Goal: Find specific page/section: Find specific page/section

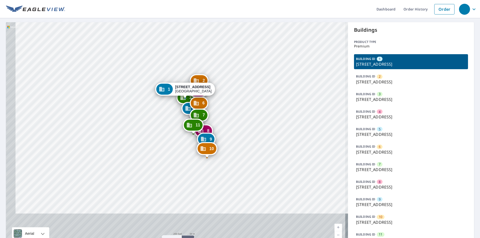
drag, startPoint x: 223, startPoint y: 153, endPoint x: 233, endPoint y: 118, distance: 36.5
click at [233, 118] on div "2 [STREET_ADDRESS] 3 [STREET_ADDRESS] 4 [STREET_ADDRESS] 5 [STREET_ADDRESS] 6 […" at bounding box center [177, 135] width 342 height 227
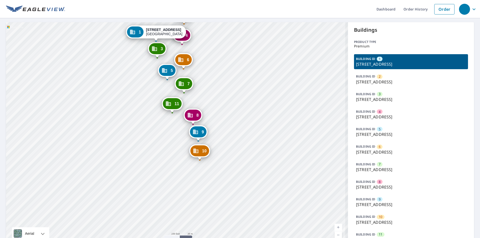
drag, startPoint x: 235, startPoint y: 124, endPoint x: 240, endPoint y: 84, distance: 40.4
click at [240, 84] on div "2 [STREET_ADDRESS] 3 [STREET_ADDRESS] 4 [STREET_ADDRESS] 5 [STREET_ADDRESS] 6 […" at bounding box center [177, 135] width 342 height 227
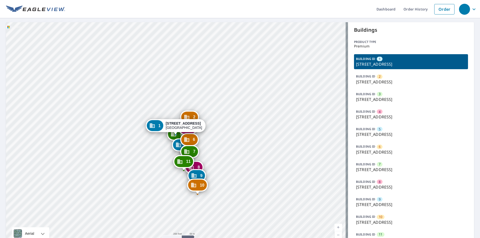
drag, startPoint x: 170, startPoint y: 164, endPoint x: 168, endPoint y: 156, distance: 8.2
click at [168, 156] on div "2 [STREET_ADDRESS] 3 [STREET_ADDRESS] 4 [STREET_ADDRESS] 5 [STREET_ADDRESS] 6 […" at bounding box center [177, 135] width 342 height 227
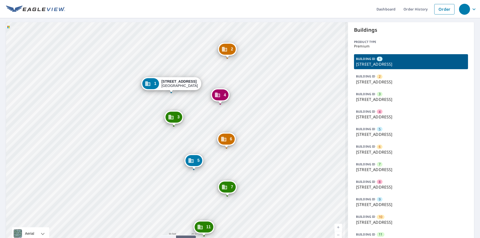
drag, startPoint x: 150, startPoint y: 161, endPoint x: 115, endPoint y: 62, distance: 104.7
click at [115, 62] on div "2 [STREET_ADDRESS] 3 [STREET_ADDRESS] 4 [STREET_ADDRESS] 5 [STREET_ADDRESS] 6 […" at bounding box center [177, 135] width 342 height 227
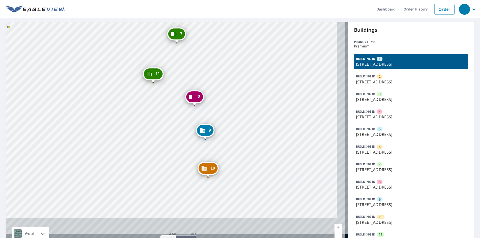
drag, startPoint x: 138, startPoint y: 155, endPoint x: 108, endPoint y: 72, distance: 88.8
click at [108, 72] on div "2 [STREET_ADDRESS] 3 [STREET_ADDRESS] 4 [STREET_ADDRESS] 5 [STREET_ADDRESS] 6 […" at bounding box center [177, 135] width 342 height 227
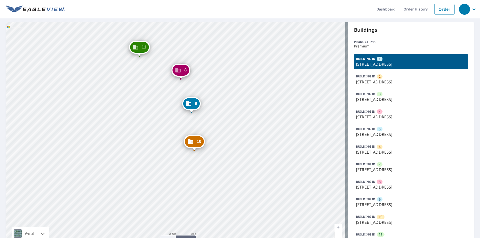
drag, startPoint x: 149, startPoint y: 128, endPoint x: 143, endPoint y: 116, distance: 12.9
click at [143, 116] on div "2 [STREET_ADDRESS] 3 [STREET_ADDRESS] 4 [STREET_ADDRESS] 5 [STREET_ADDRESS] 6 […" at bounding box center [177, 135] width 342 height 227
